Goal: Information Seeking & Learning: Learn about a topic

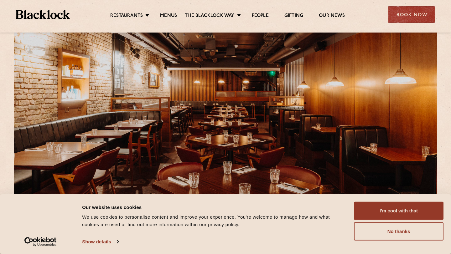
scroll to position [44, 0]
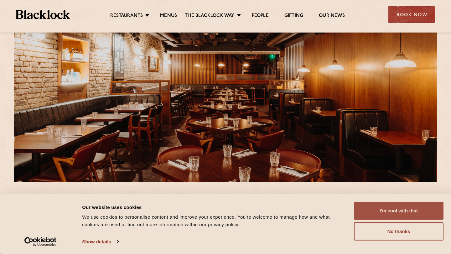
click at [383, 206] on button "I'm cool with that" at bounding box center [399, 211] width 90 height 18
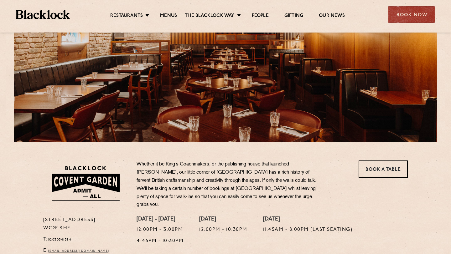
scroll to position [17, 0]
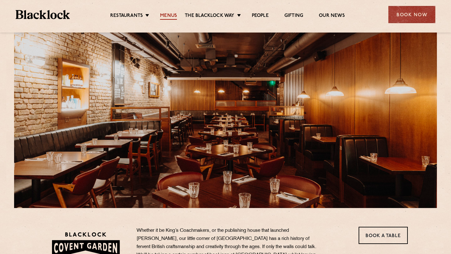
click at [171, 14] on link "Menus" at bounding box center [168, 16] width 17 height 7
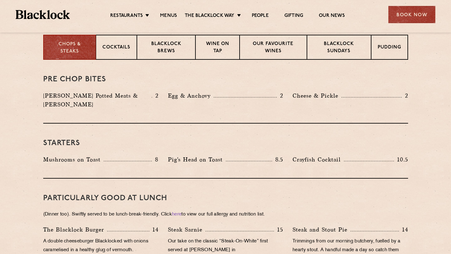
scroll to position [256, 0]
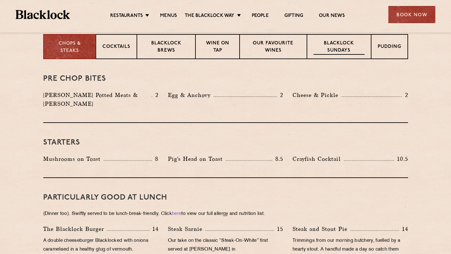
click at [331, 42] on p "Blacklock Sundays" at bounding box center [339, 47] width 51 height 15
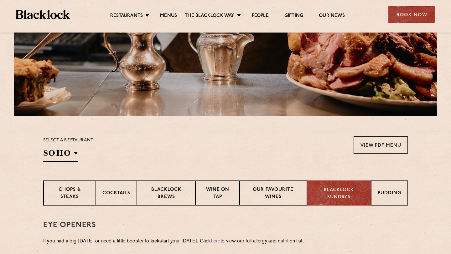
scroll to position [107, 0]
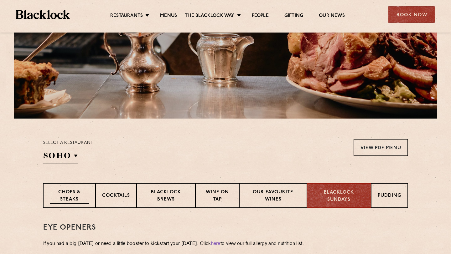
click at [66, 197] on p "Chops & Steaks" at bounding box center [69, 196] width 39 height 15
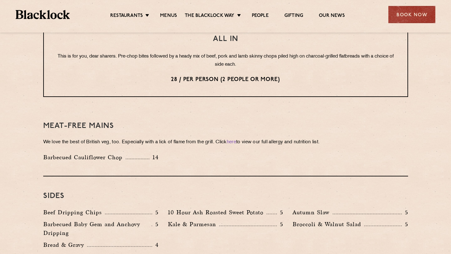
scroll to position [810, 0]
